Goal: Transaction & Acquisition: Book appointment/travel/reservation

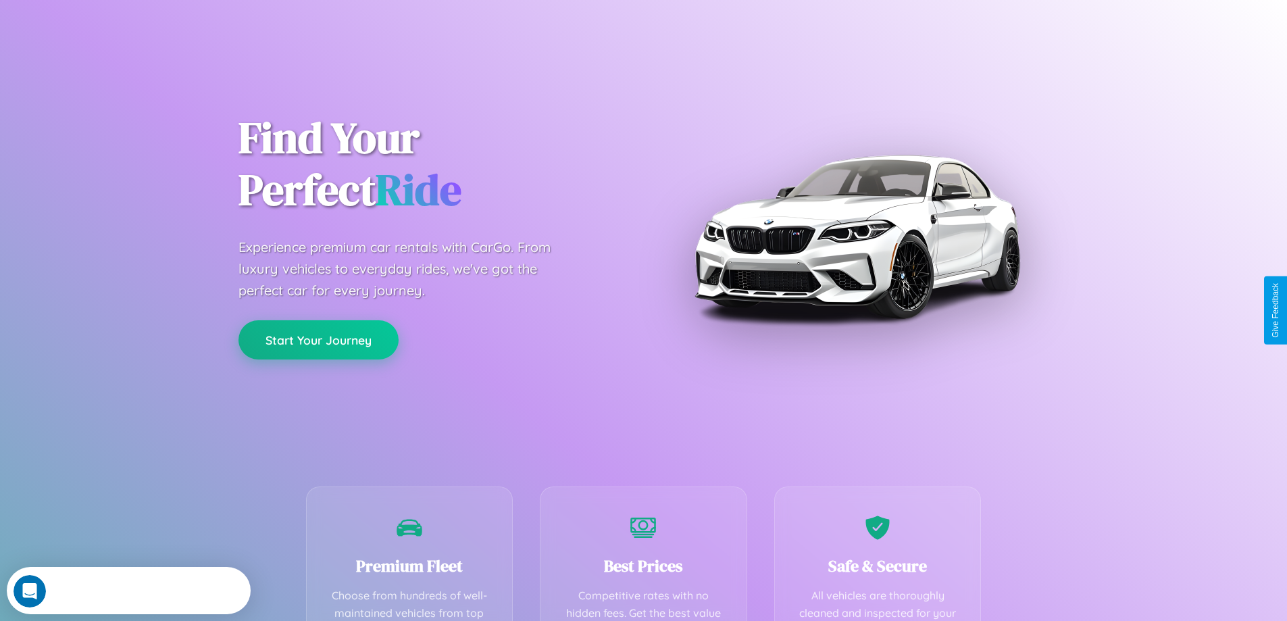
click at [318, 340] on button "Start Your Journey" at bounding box center [318, 339] width 160 height 39
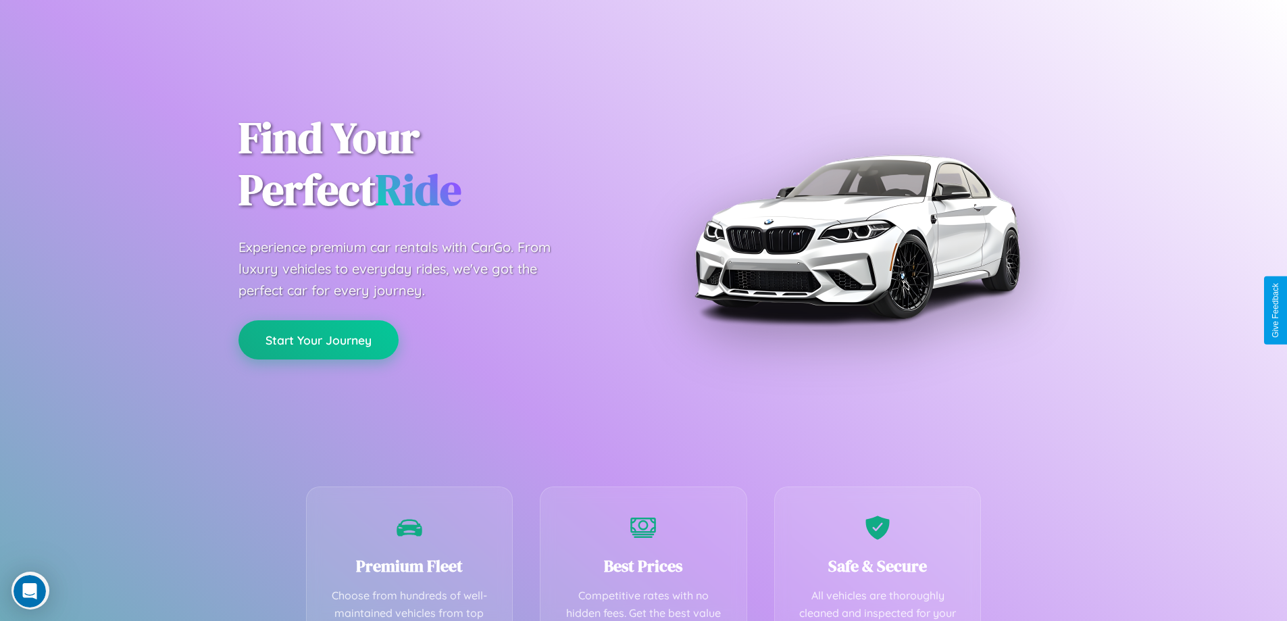
click at [318, 339] on button "Start Your Journey" at bounding box center [318, 339] width 160 height 39
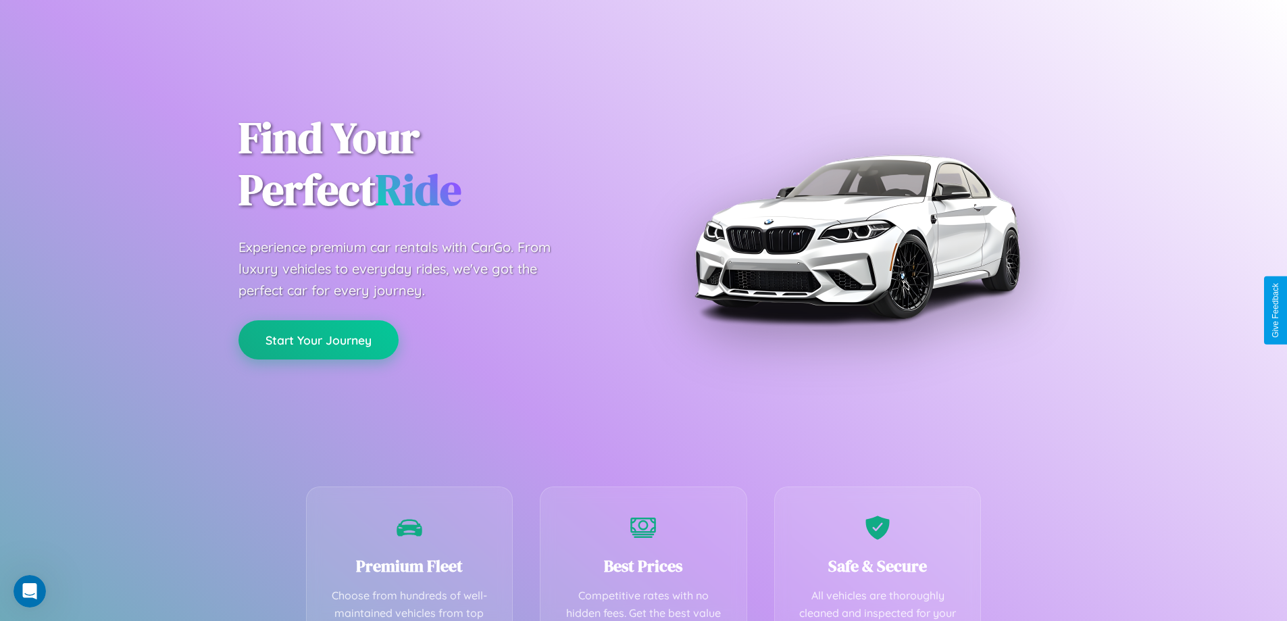
click at [318, 339] on button "Start Your Journey" at bounding box center [318, 339] width 160 height 39
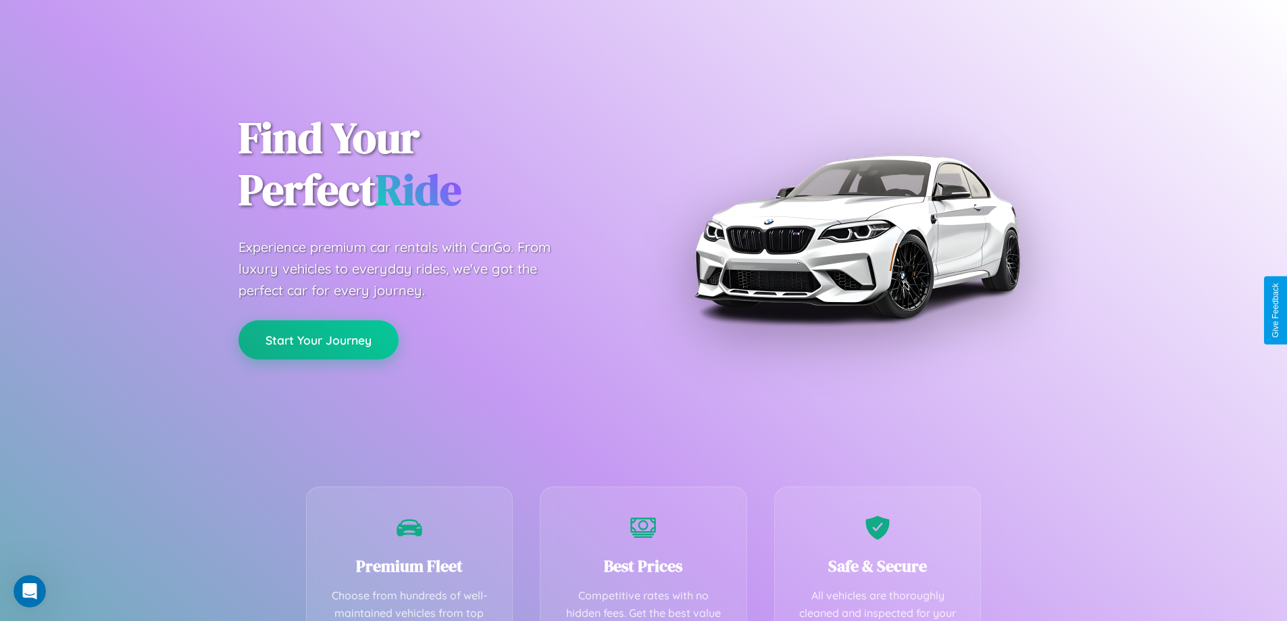
click at [318, 339] on button "Start Your Journey" at bounding box center [318, 339] width 160 height 39
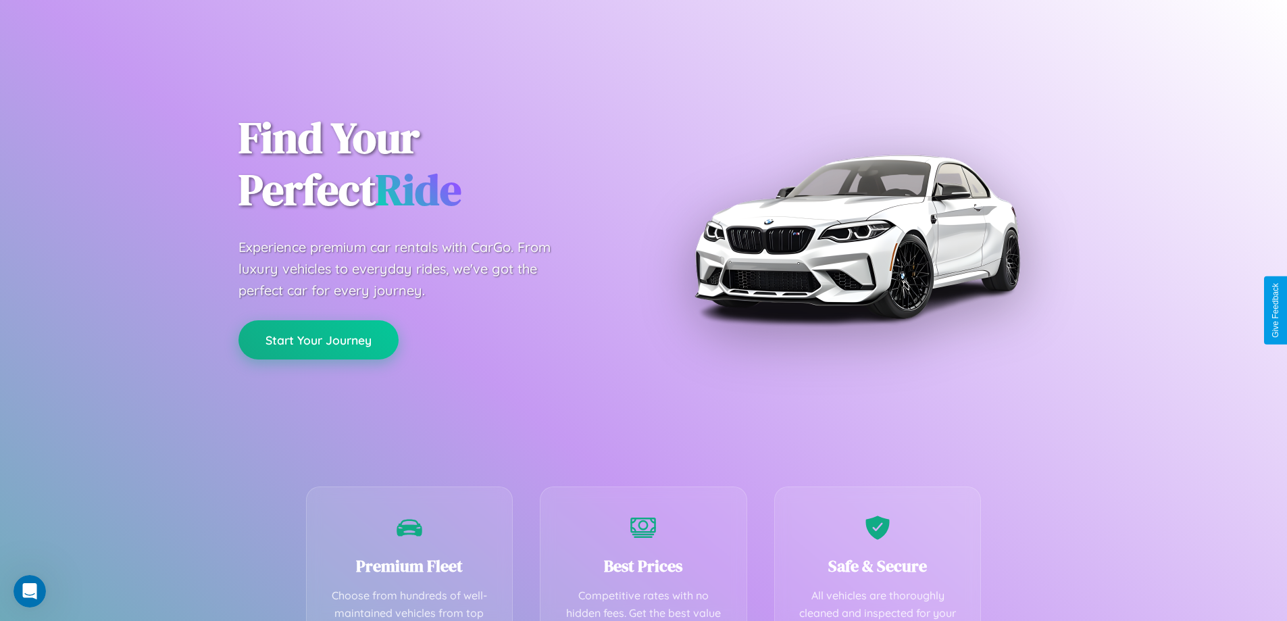
click at [318, 339] on button "Start Your Journey" at bounding box center [318, 339] width 160 height 39
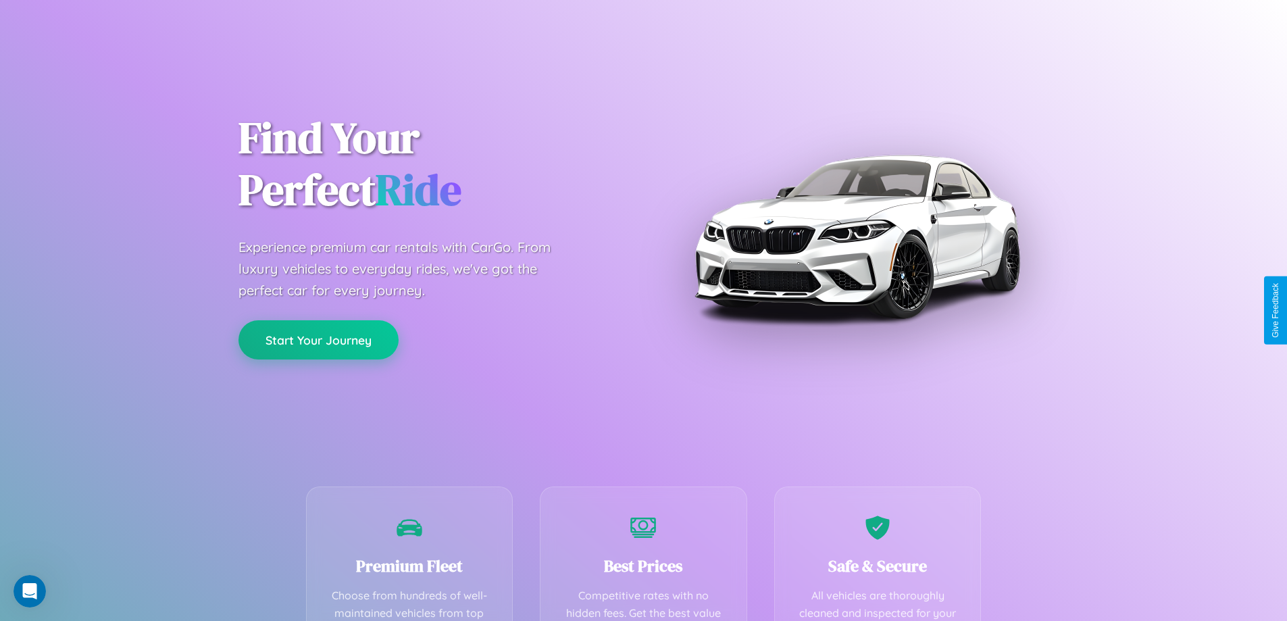
click at [318, 339] on button "Start Your Journey" at bounding box center [318, 339] width 160 height 39
